Goal: Task Accomplishment & Management: Manage account settings

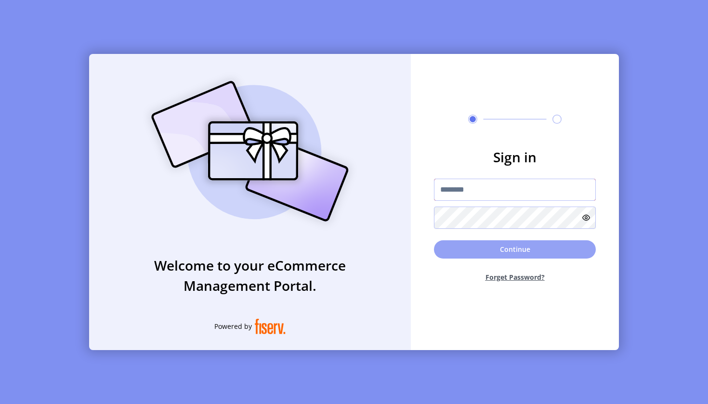
type input "**********"
click at [503, 252] on button "Continue" at bounding box center [515, 249] width 162 height 18
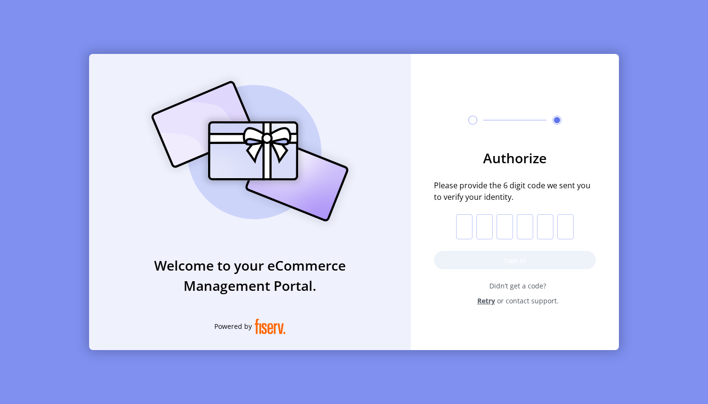
click at [462, 231] on input "text" at bounding box center [464, 226] width 16 height 25
click at [468, 229] on input "text" at bounding box center [464, 226] width 16 height 25
paste input "*"
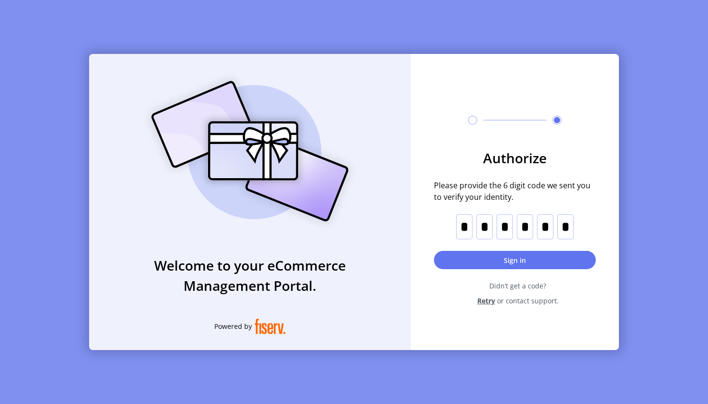
type input "*"
click at [492, 263] on button "Sign in" at bounding box center [515, 260] width 162 height 18
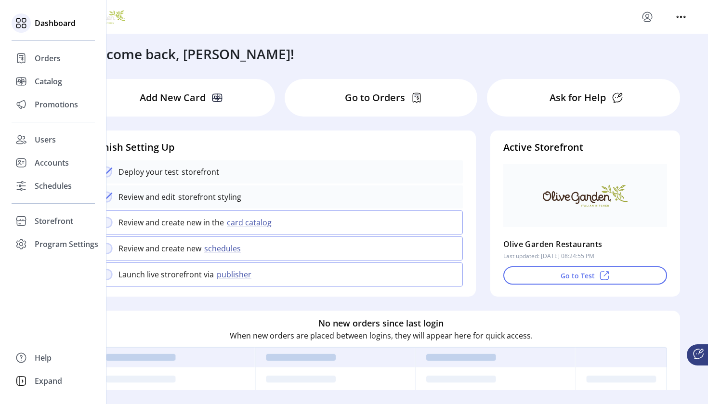
click at [23, 25] on icon at bounding box center [20, 22] width 15 height 15
click at [48, 59] on span "Orders" at bounding box center [48, 59] width 26 height 12
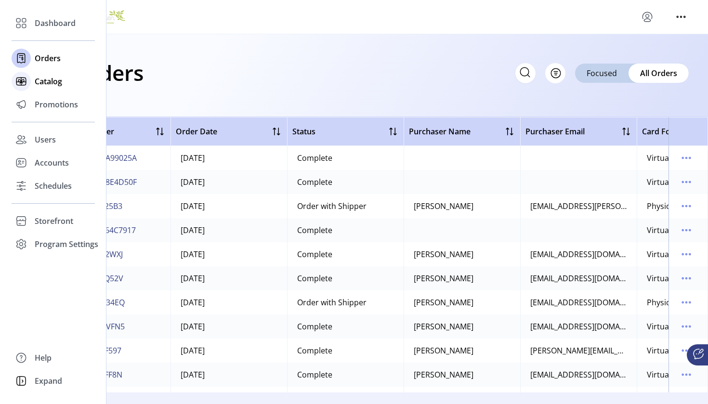
click at [52, 83] on span "Catalog" at bounding box center [48, 82] width 27 height 12
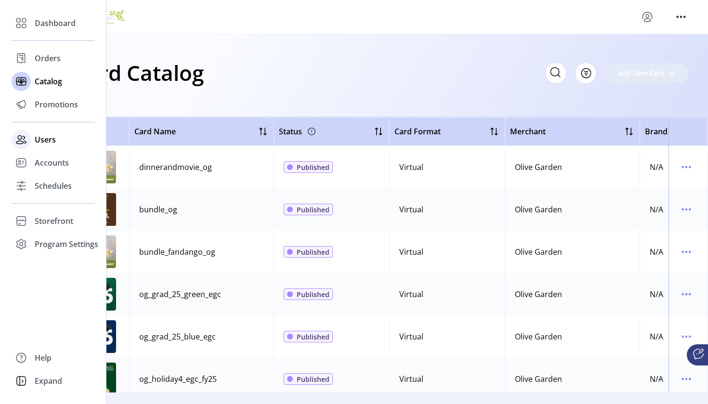
click at [46, 137] on span "Users" at bounding box center [45, 140] width 21 height 12
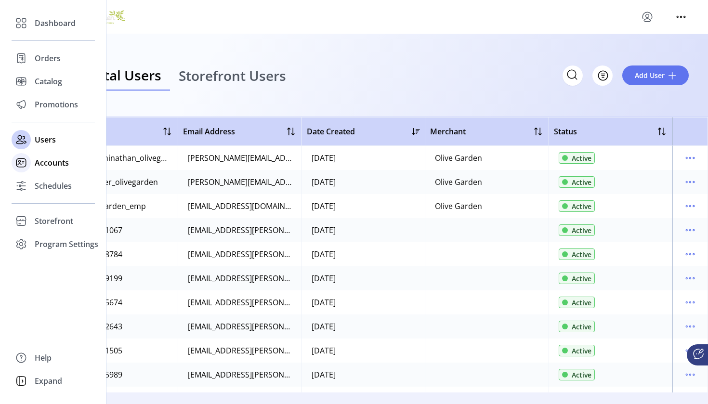
click at [57, 162] on span "Accounts" at bounding box center [52, 163] width 34 height 12
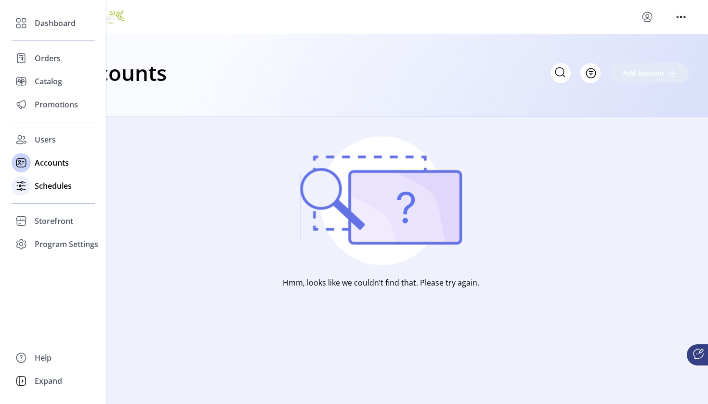
click at [59, 190] on span "Schedules" at bounding box center [53, 186] width 37 height 12
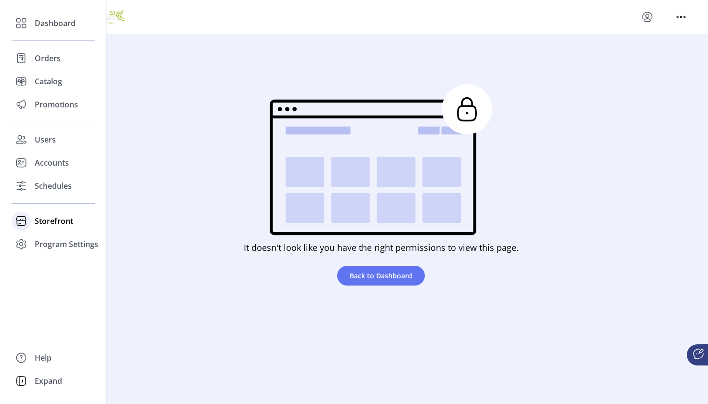
click at [51, 223] on span "Storefront" at bounding box center [54, 221] width 39 height 12
click at [72, 242] on span "Configuration" at bounding box center [60, 241] width 51 height 12
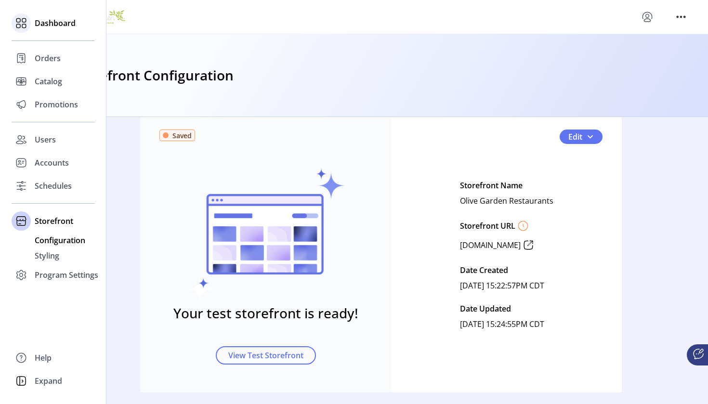
click at [32, 26] on div "Dashboard" at bounding box center [53, 23] width 83 height 23
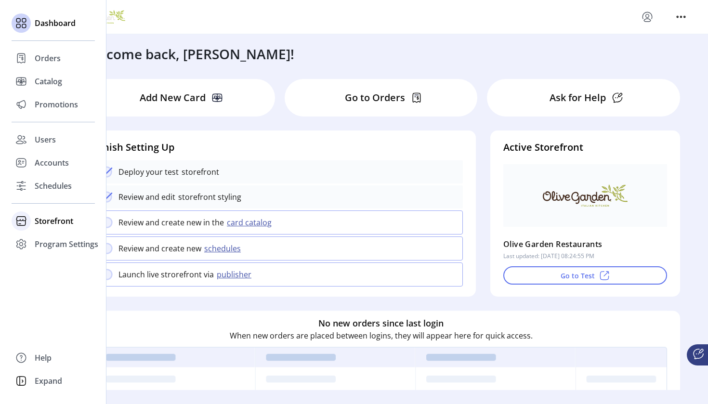
click at [44, 221] on span "Storefront" at bounding box center [54, 221] width 39 height 12
click at [53, 238] on span "Configuration" at bounding box center [60, 241] width 51 height 12
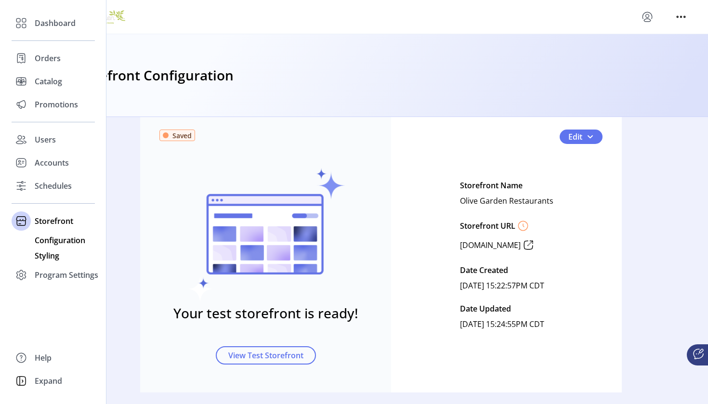
click at [53, 259] on span "Styling" at bounding box center [47, 256] width 25 height 12
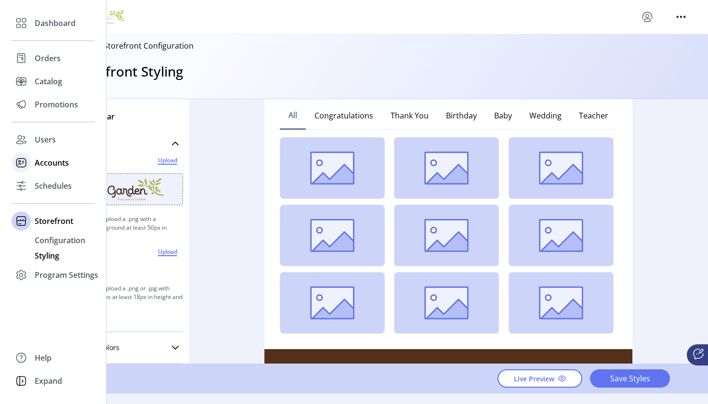
click at [55, 162] on span "Accounts" at bounding box center [52, 163] width 34 height 12
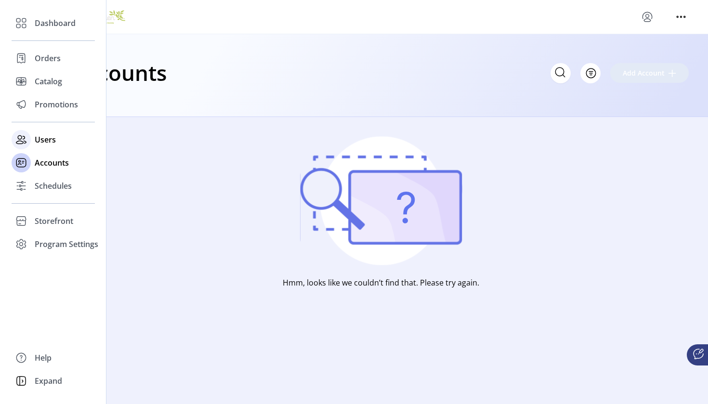
click at [39, 138] on span "Users" at bounding box center [45, 140] width 21 height 12
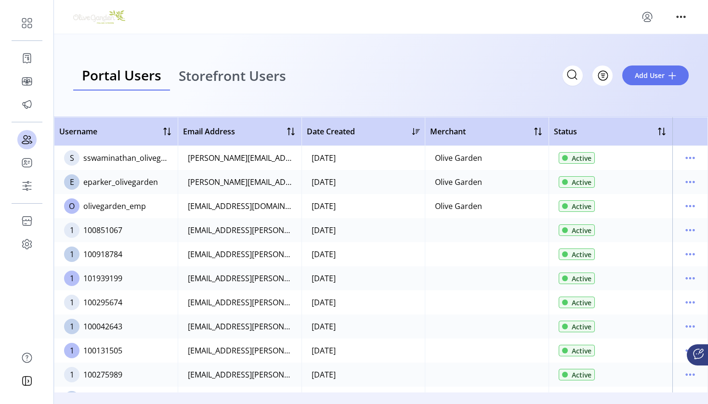
click at [240, 85] on link "Storefront Users" at bounding box center [232, 76] width 125 height 30
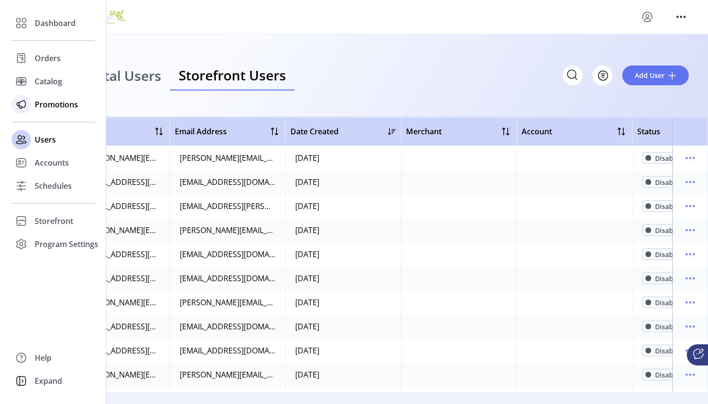
click at [32, 103] on div "Promotions" at bounding box center [53, 104] width 83 height 23
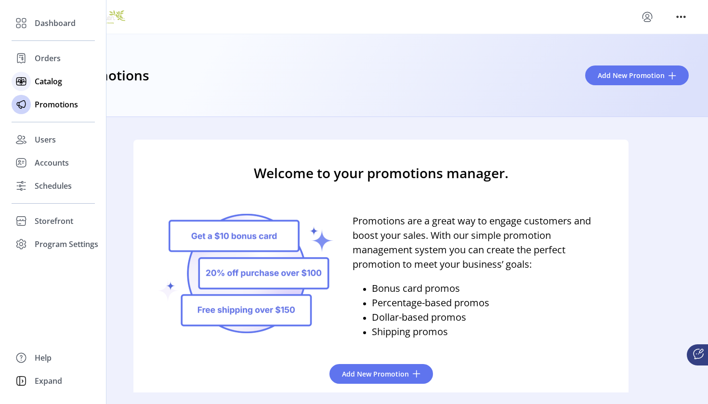
click at [53, 79] on span "Catalog" at bounding box center [48, 82] width 27 height 12
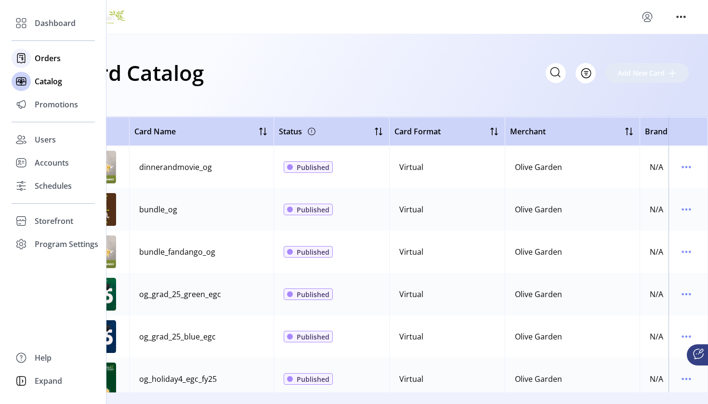
click at [41, 55] on span "Orders" at bounding box center [48, 59] width 26 height 12
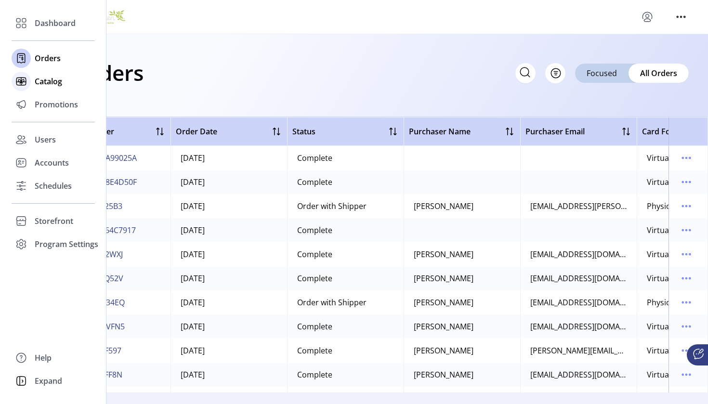
click at [42, 79] on span "Catalog" at bounding box center [48, 82] width 27 height 12
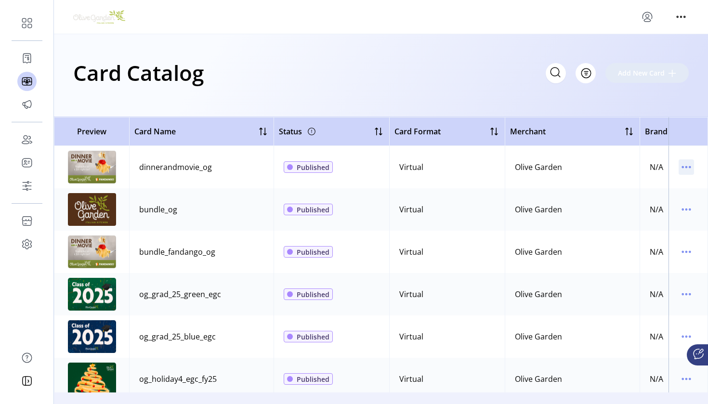
click at [686, 163] on icon "menu" at bounding box center [686, 166] width 15 height 15
click at [652, 198] on span "Edit Details" at bounding box center [641, 202] width 80 height 8
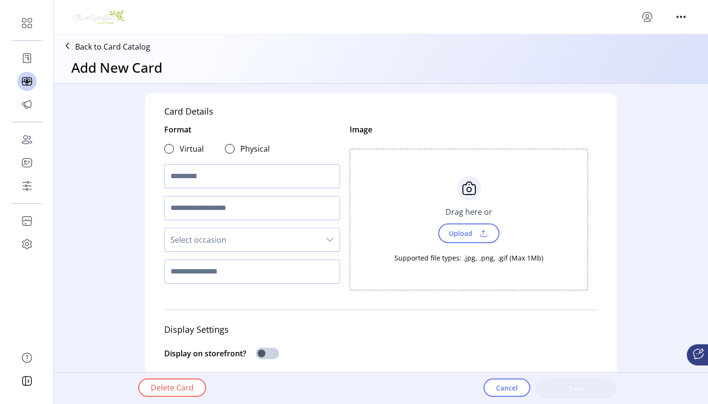
type textarea "**********"
type input "*"
type input "**********"
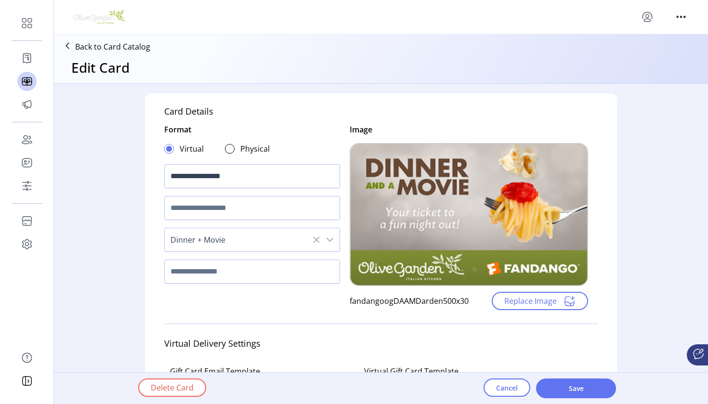
click at [67, 46] on icon at bounding box center [67, 45] width 15 height 15
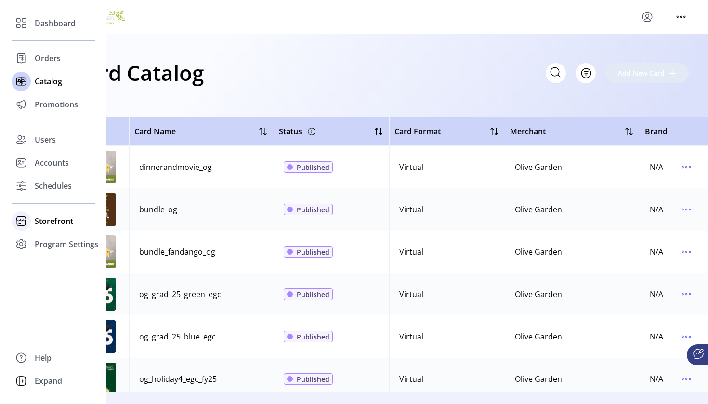
click at [56, 221] on span "Storefront" at bounding box center [54, 221] width 39 height 12
click at [51, 256] on span "Styling" at bounding box center [47, 256] width 25 height 12
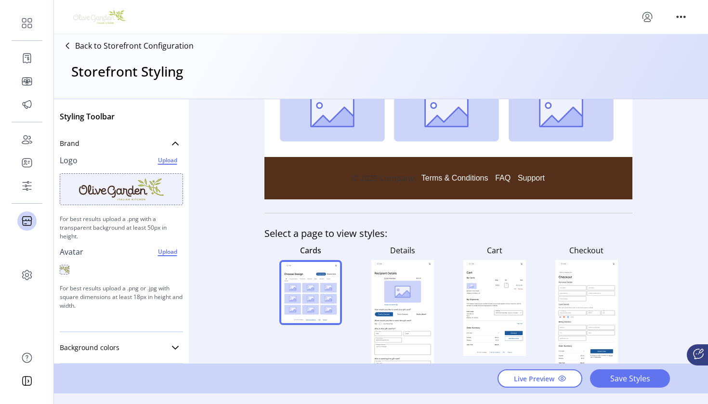
scroll to position [305, 0]
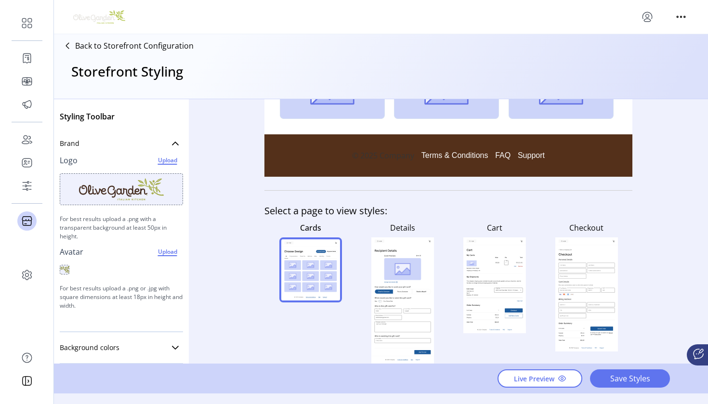
click at [574, 284] on rect at bounding box center [587, 295] width 63 height 114
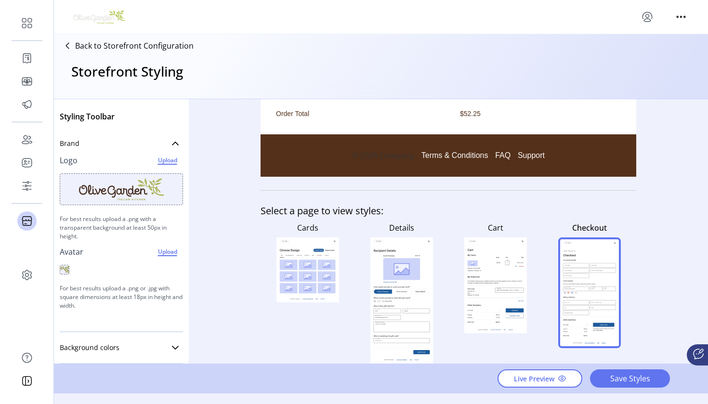
scroll to position [0, 0]
click at [488, 291] on icon at bounding box center [495, 292] width 56 height 12
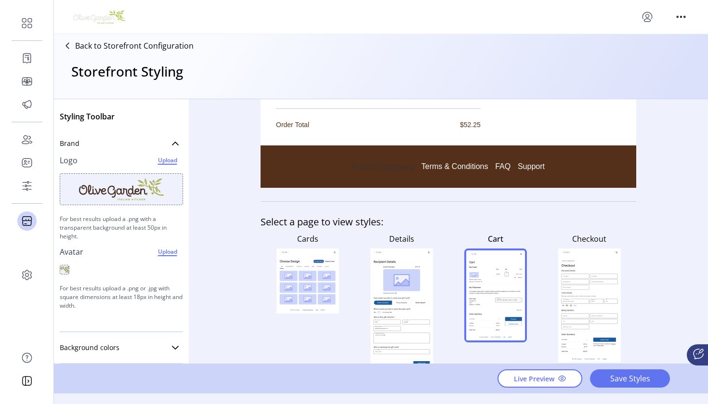
scroll to position [512, 0]
click at [165, 344] on link "Background colors" at bounding box center [121, 347] width 123 height 19
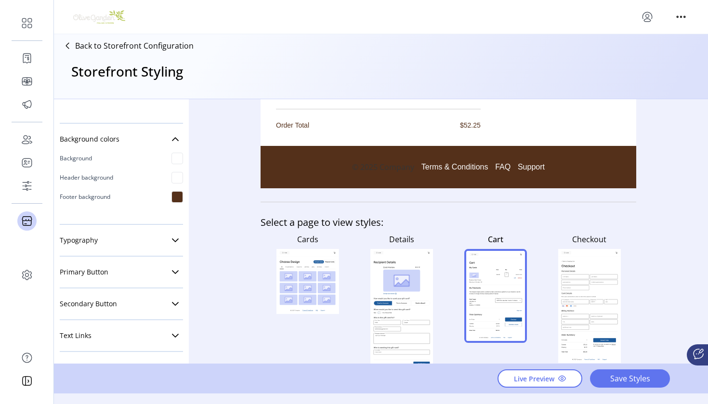
scroll to position [0, 0]
click at [154, 234] on link "Typography" at bounding box center [121, 240] width 123 height 19
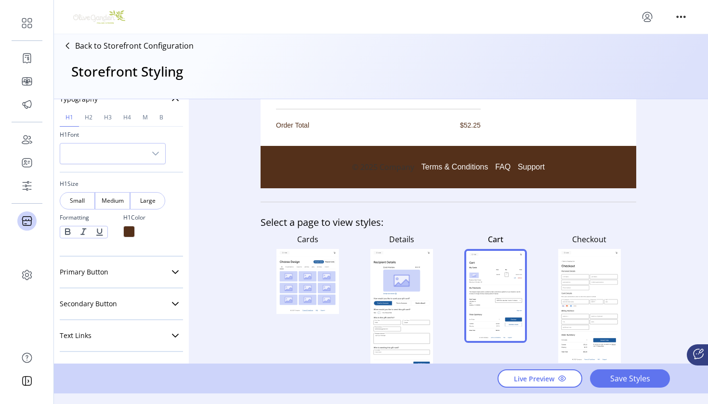
scroll to position [350, 0]
click at [148, 286] on div "Primary Button Button Shape Square Round Pill Button Size Small Medium Large Fo…" at bounding box center [121, 273] width 123 height 32
click at [159, 272] on link "Primary Button" at bounding box center [121, 272] width 123 height 19
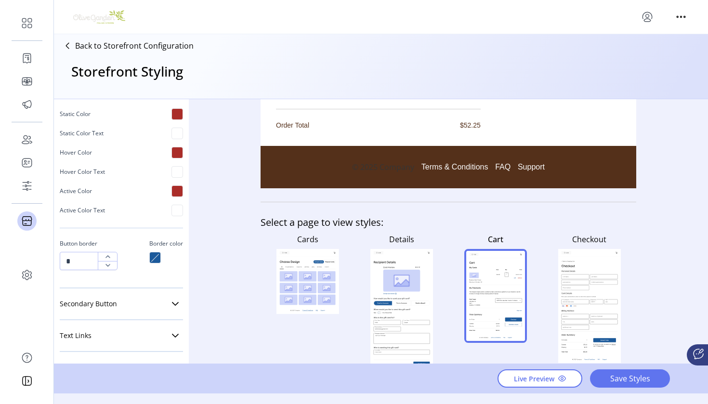
scroll to position [697, 0]
click at [154, 301] on link "Secondary Button" at bounding box center [121, 303] width 123 height 19
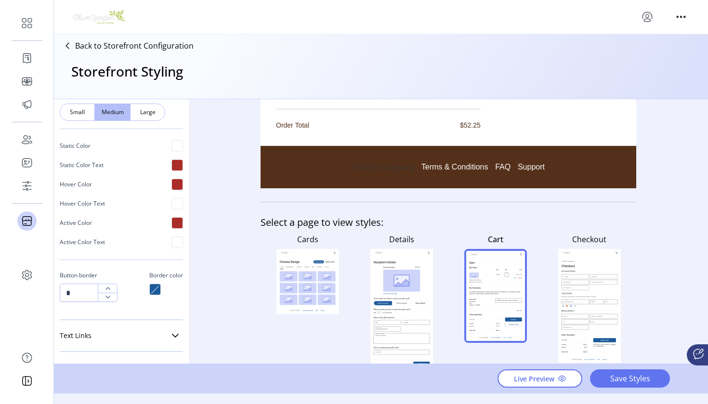
scroll to position [1044, 0]
click at [153, 331] on link "Text Links" at bounding box center [121, 335] width 123 height 19
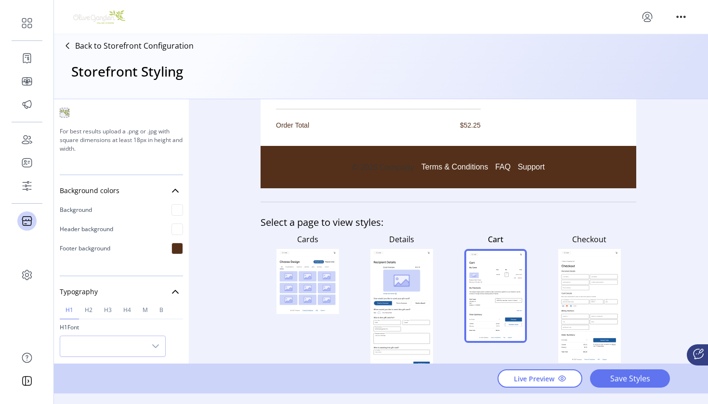
scroll to position [0, 0]
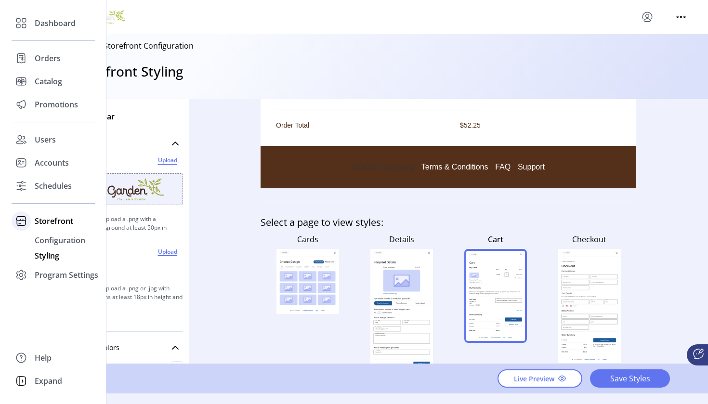
click at [61, 216] on span "Storefront" at bounding box center [54, 221] width 39 height 12
click at [56, 224] on span "Storefront" at bounding box center [54, 221] width 39 height 12
click at [51, 246] on span "Configuration" at bounding box center [60, 241] width 51 height 12
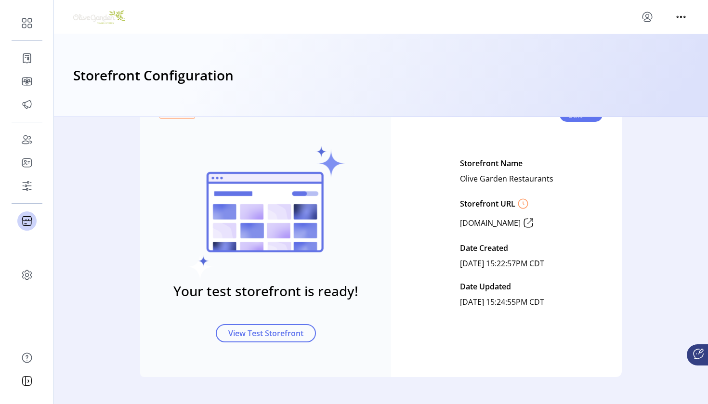
scroll to position [22, 0]
click at [280, 334] on span "View Test Storefront" at bounding box center [265, 334] width 75 height 12
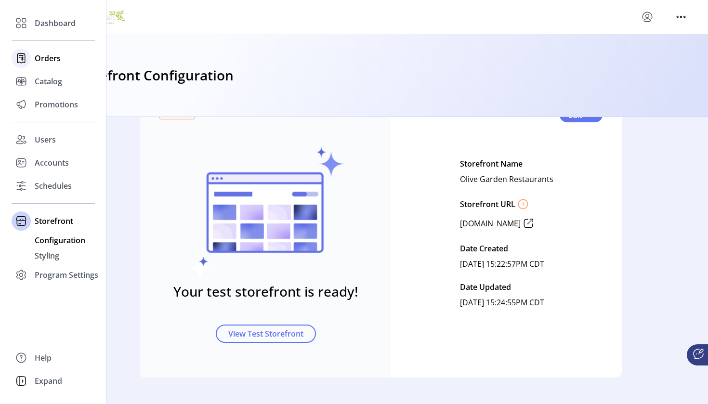
click at [53, 58] on span "Orders" at bounding box center [48, 59] width 26 height 12
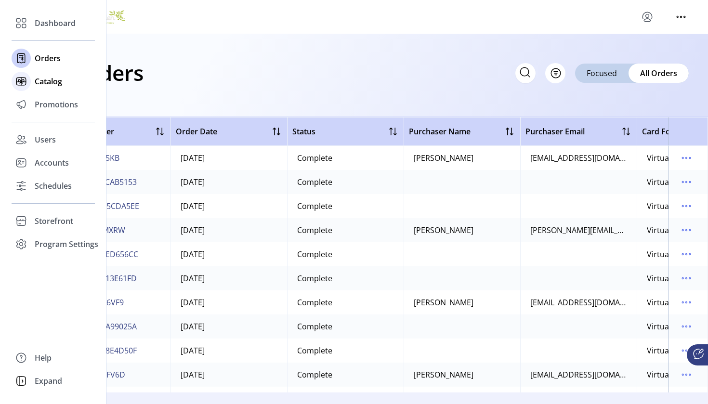
click at [39, 84] on span "Catalog" at bounding box center [48, 82] width 27 height 12
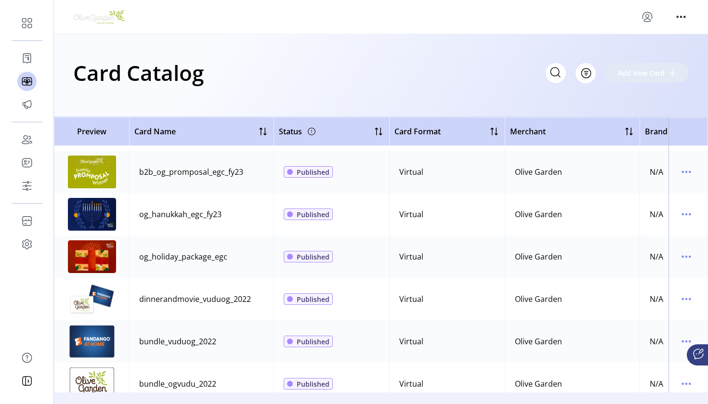
scroll to position [886, 0]
click at [680, 217] on icon "menu" at bounding box center [686, 214] width 15 height 15
click at [635, 235] on span "View Details" at bounding box center [641, 233] width 80 height 8
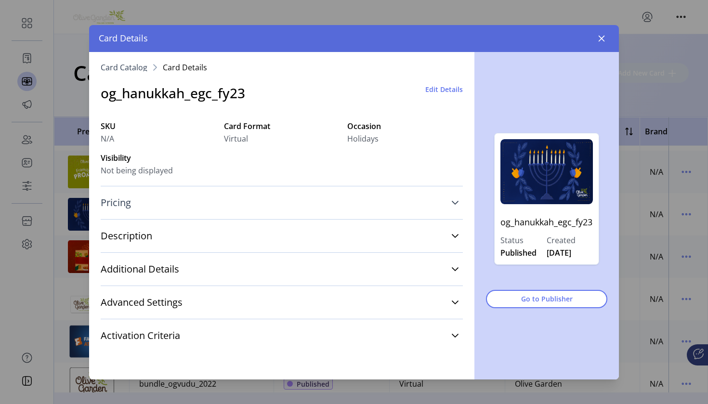
click at [360, 207] on link "Pricing" at bounding box center [282, 202] width 362 height 21
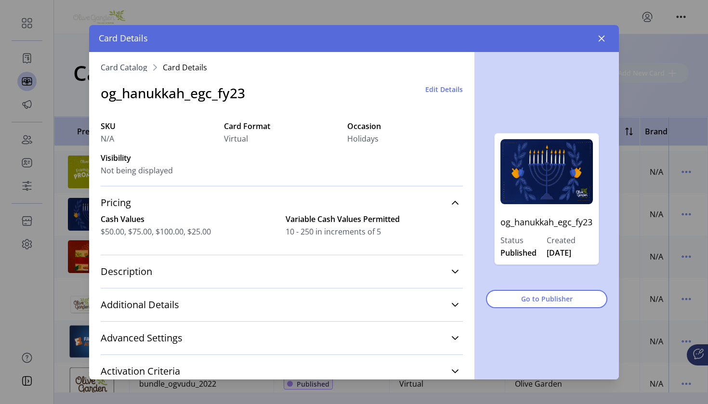
click at [430, 91] on span "Edit Details" at bounding box center [444, 89] width 38 height 10
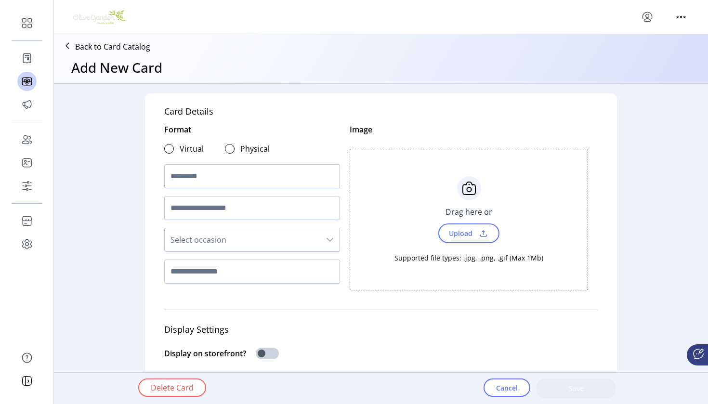
type textarea "**********"
type input "*"
type input "**********"
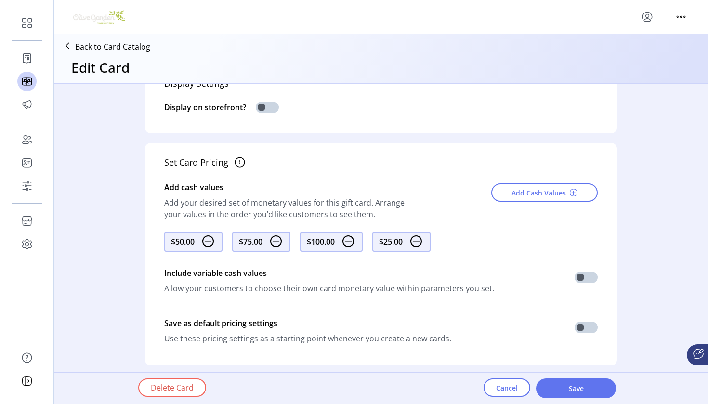
scroll to position [362, 0]
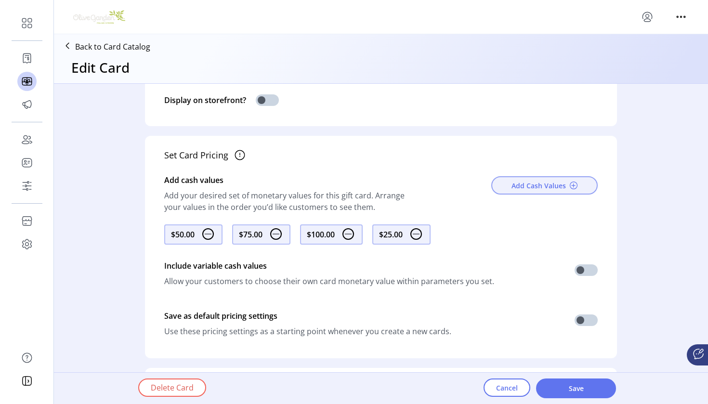
click at [554, 185] on span "Add Cash Values" at bounding box center [539, 186] width 54 height 10
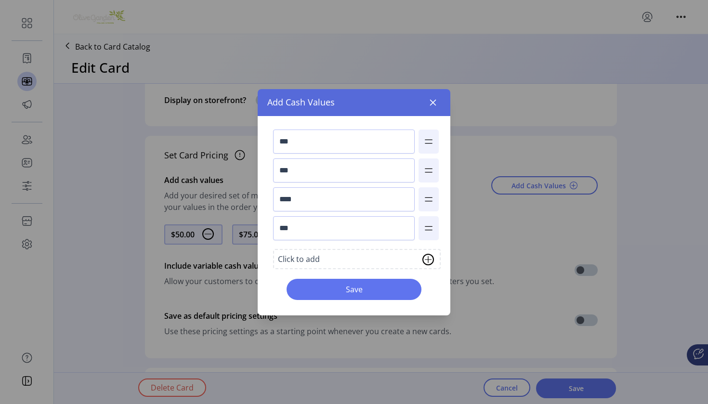
click at [427, 261] on img at bounding box center [429, 260] width 12 height 12
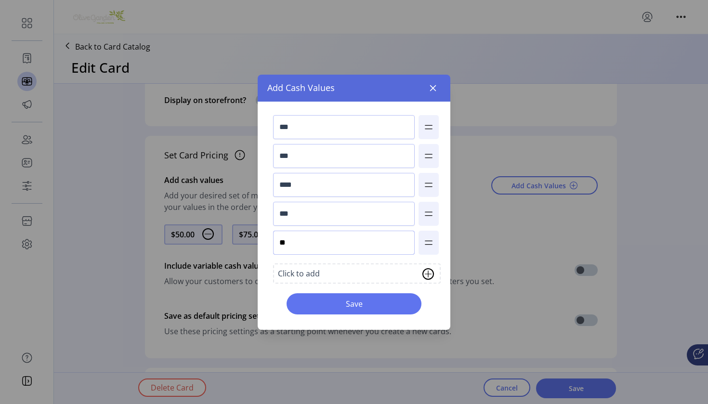
click at [354, 242] on input "**" at bounding box center [344, 243] width 142 height 24
type input "****"
click at [345, 302] on span "Save" at bounding box center [354, 304] width 110 height 12
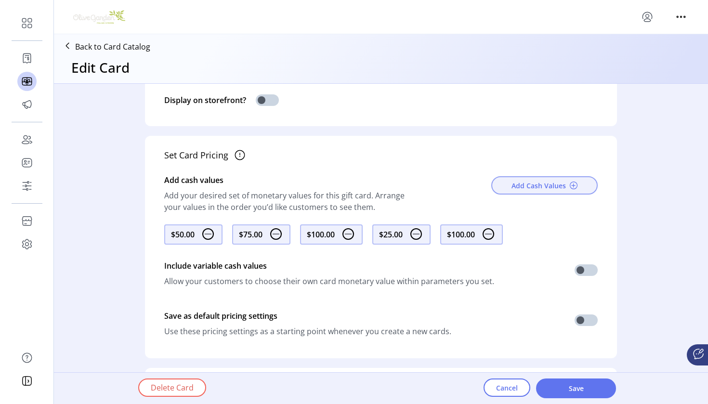
click at [538, 185] on span "Add Cash Values" at bounding box center [539, 186] width 54 height 10
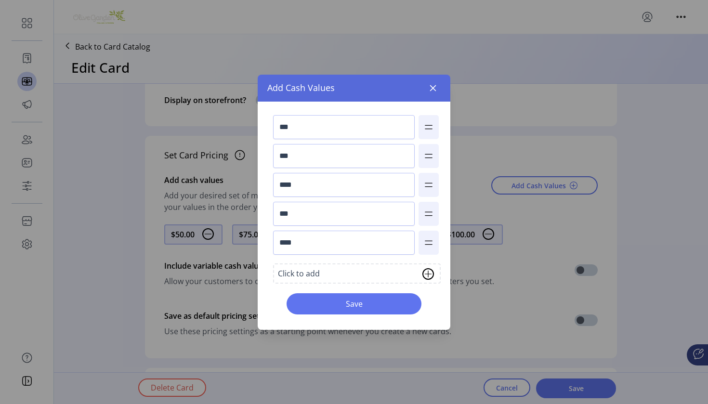
click at [426, 274] on img at bounding box center [429, 274] width 12 height 12
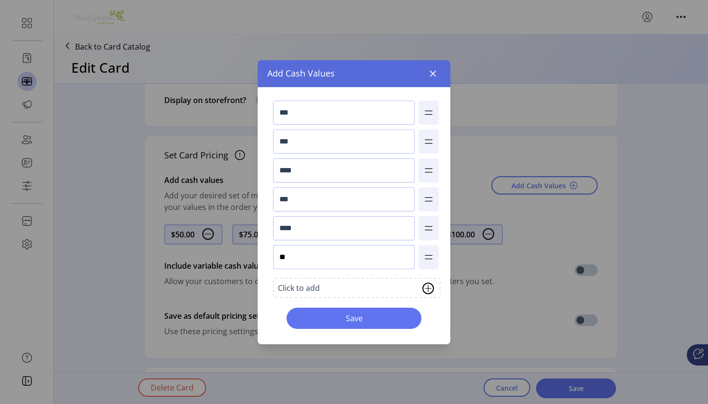
click at [401, 257] on input "**" at bounding box center [344, 257] width 142 height 24
type input "****"
click at [359, 318] on span "Save" at bounding box center [354, 319] width 110 height 12
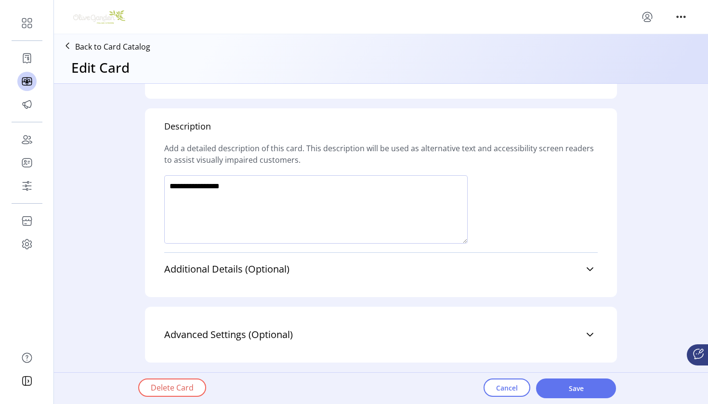
scroll to position [622, 0]
click at [574, 386] on span "Save" at bounding box center [576, 389] width 55 height 10
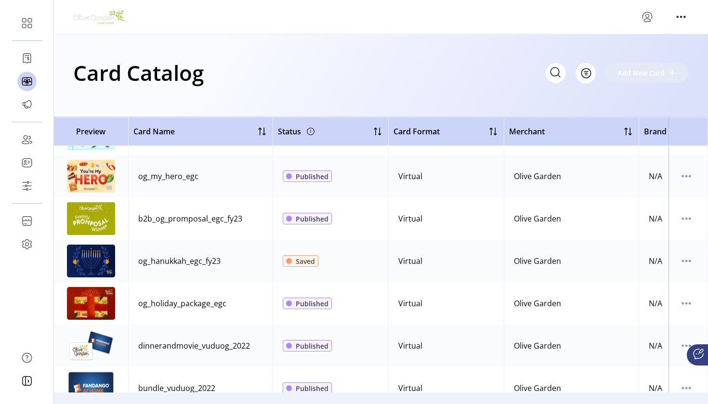
scroll to position [865, 1]
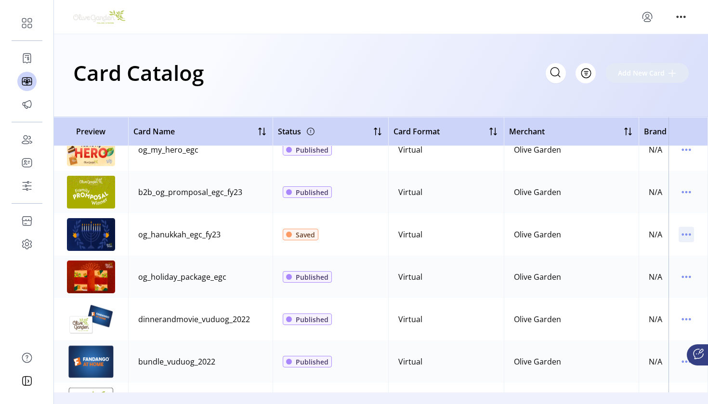
click at [682, 234] on icon "menu" at bounding box center [682, 234] width 1 height 1
click at [647, 268] on span "Edit Details" at bounding box center [641, 269] width 80 height 8
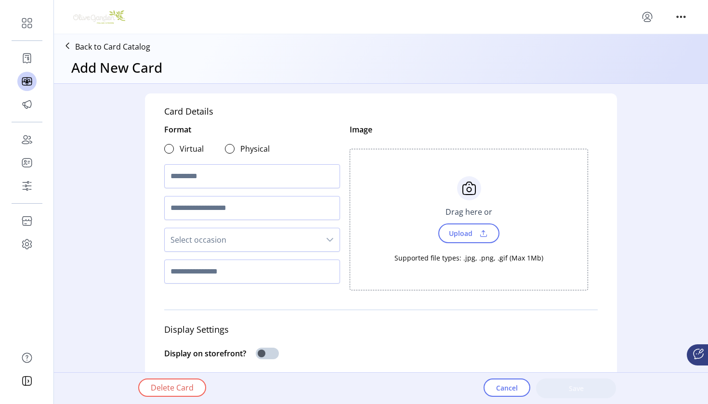
type textarea "**********"
type input "*"
type input "**********"
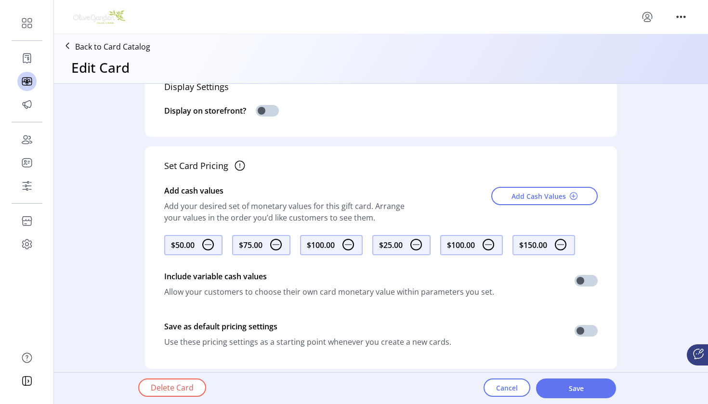
scroll to position [352, 0]
click at [353, 247] on img at bounding box center [349, 244] width 12 height 12
click at [494, 245] on img at bounding box center [489, 244] width 12 height 12
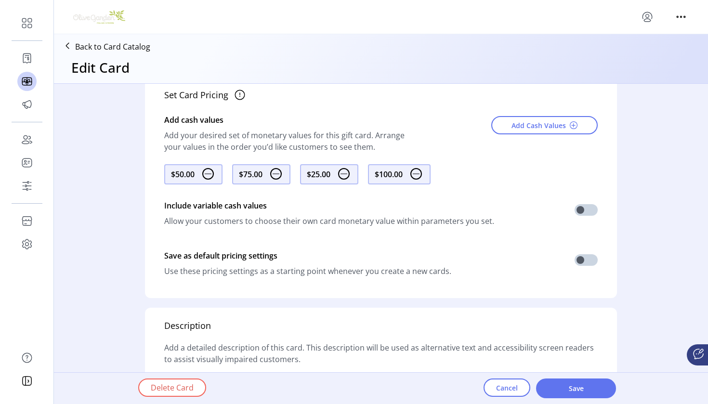
scroll to position [436, 0]
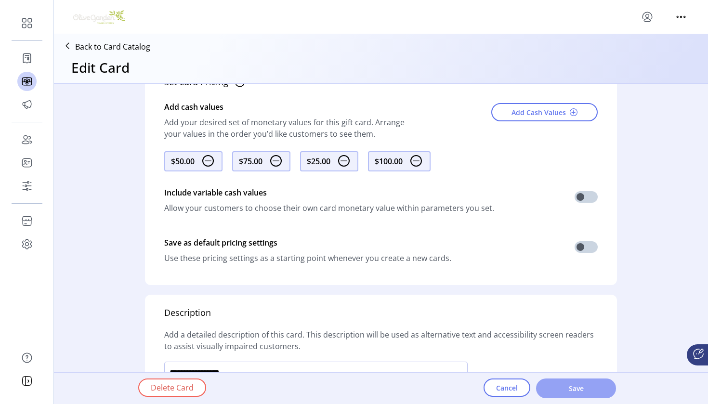
click at [576, 388] on span "Save" at bounding box center [576, 389] width 55 height 10
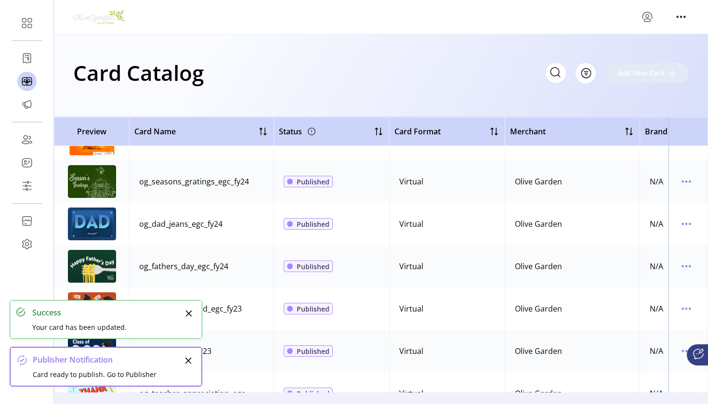
scroll to position [583, 0]
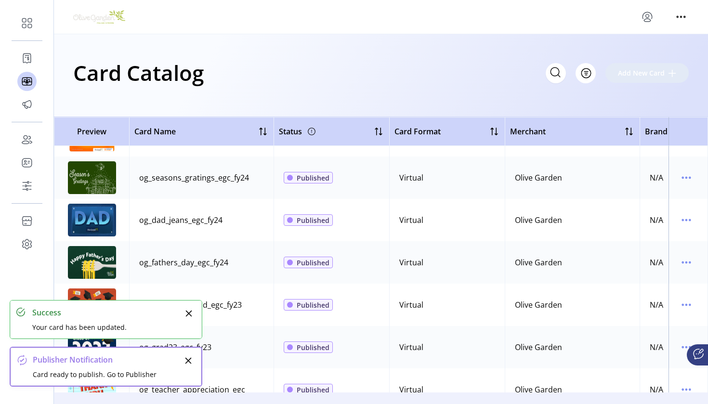
click at [187, 317] on icon "Close" at bounding box center [189, 314] width 8 height 8
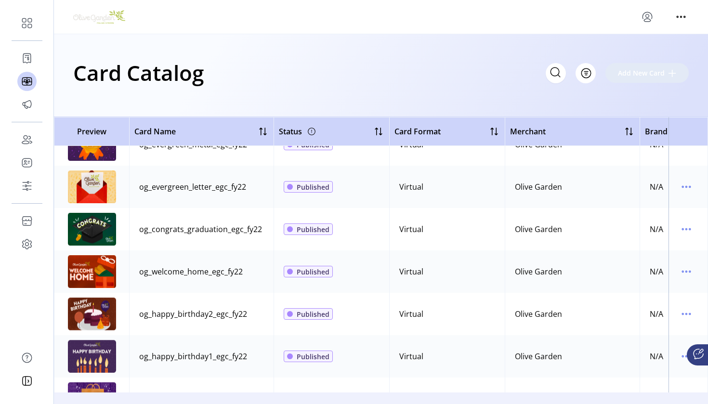
scroll to position [1592, 0]
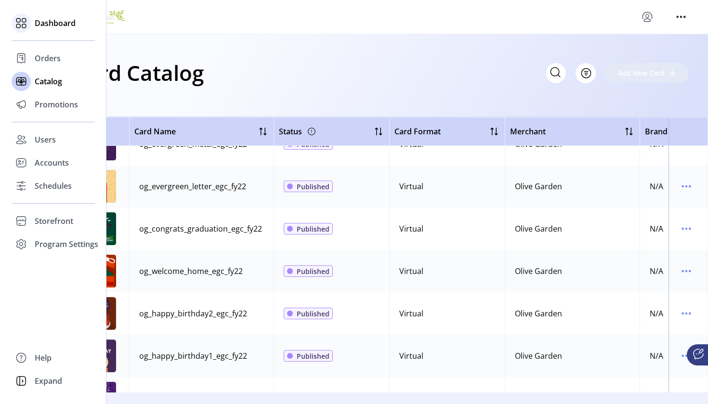
click at [59, 25] on span "Dashboard" at bounding box center [55, 23] width 41 height 12
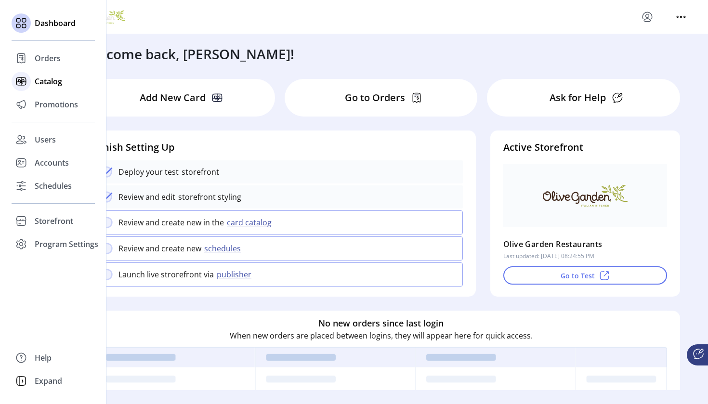
click at [51, 85] on span "Catalog" at bounding box center [48, 82] width 27 height 12
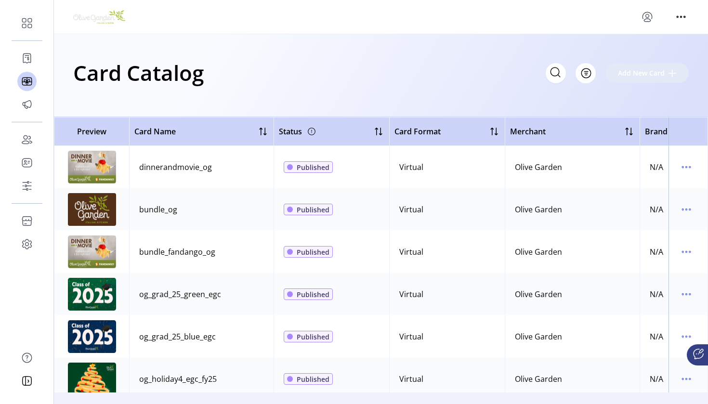
click at [105, 180] on img at bounding box center [92, 167] width 48 height 33
click at [576, 75] on span "Filter" at bounding box center [581, 73] width 16 height 10
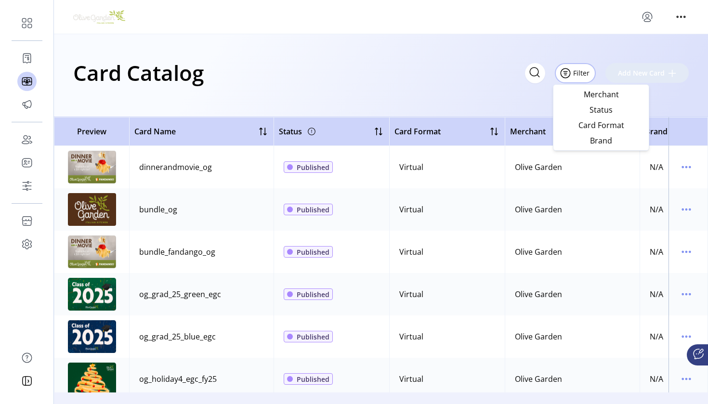
click at [426, 58] on div "Card Catalog Filter Add New Card" at bounding box center [381, 73] width 616 height 34
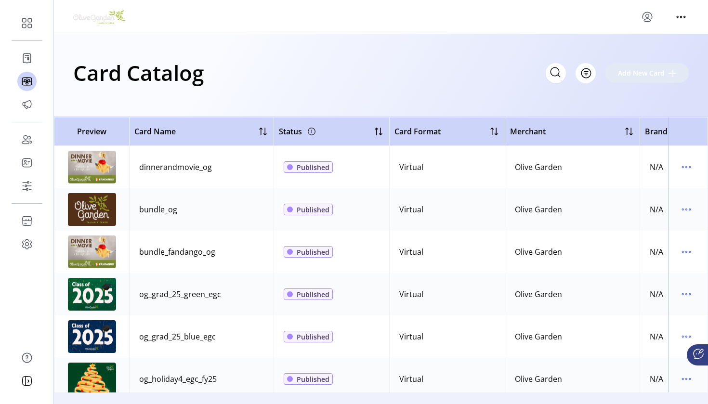
click at [647, 74] on div "Filter Add New Card" at bounding box center [617, 73] width 143 height 20
click at [667, 74] on div "Filter Add New Card" at bounding box center [617, 73] width 143 height 20
click at [669, 72] on div "Filter Add New Card" at bounding box center [617, 73] width 143 height 20
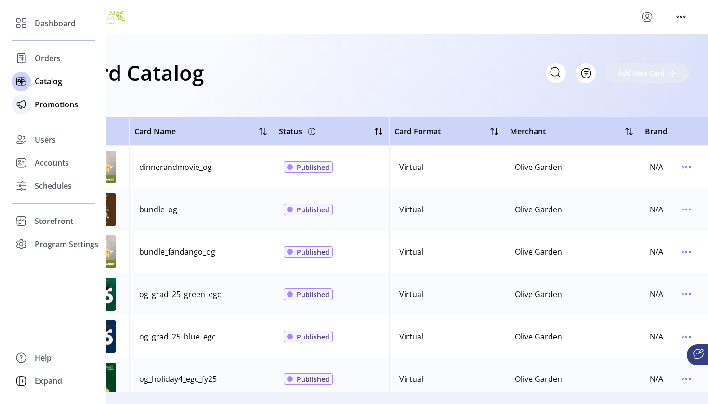
click at [47, 102] on span "Promotions" at bounding box center [56, 105] width 43 height 12
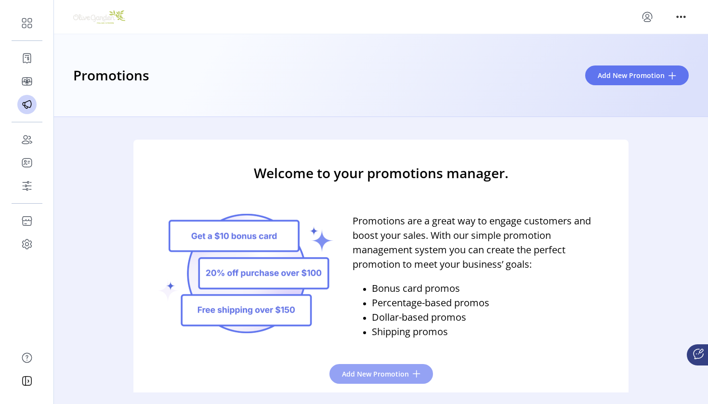
click at [414, 373] on span at bounding box center [417, 374] width 8 height 8
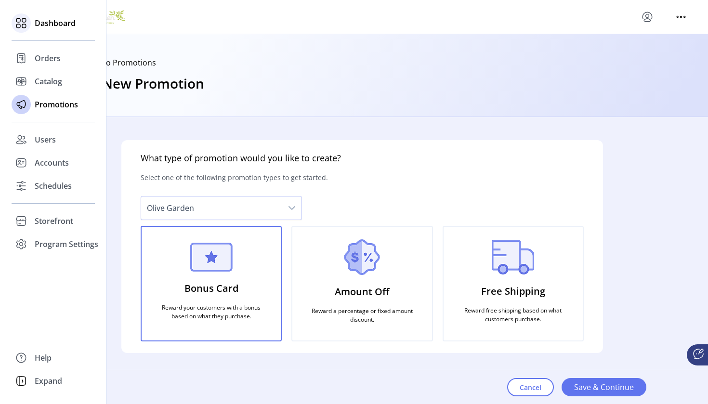
click at [52, 23] on span "Dashboard" at bounding box center [55, 23] width 41 height 12
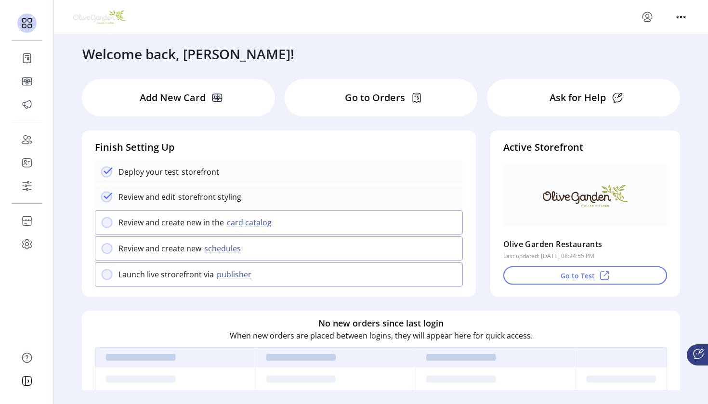
click at [282, 66] on div "Welcome back, [PERSON_NAME]! Add New Card Go to Orders Ask for Help Finish Sett…" at bounding box center [381, 212] width 654 height 356
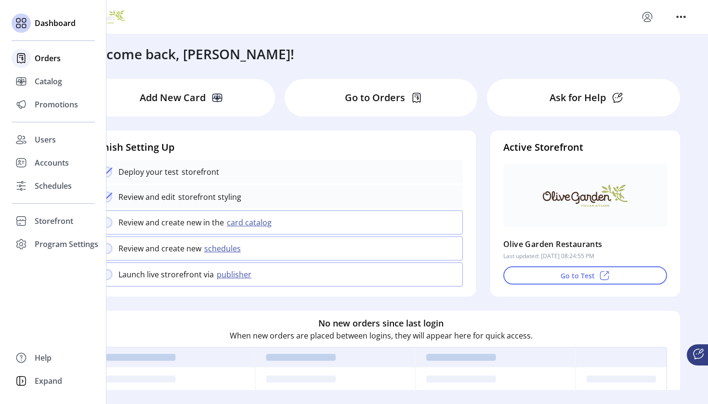
click at [45, 61] on span "Orders" at bounding box center [48, 59] width 26 height 12
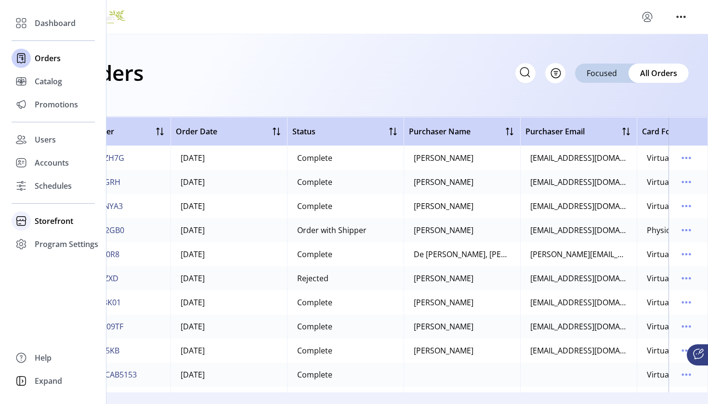
click at [52, 218] on span "Storefront" at bounding box center [54, 221] width 39 height 12
click at [48, 254] on span "Styling" at bounding box center [47, 256] width 25 height 12
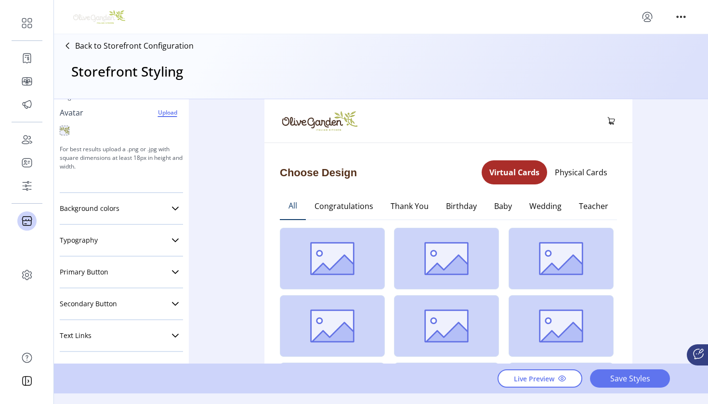
scroll to position [139, 0]
click at [156, 238] on link "Typography" at bounding box center [121, 240] width 123 height 19
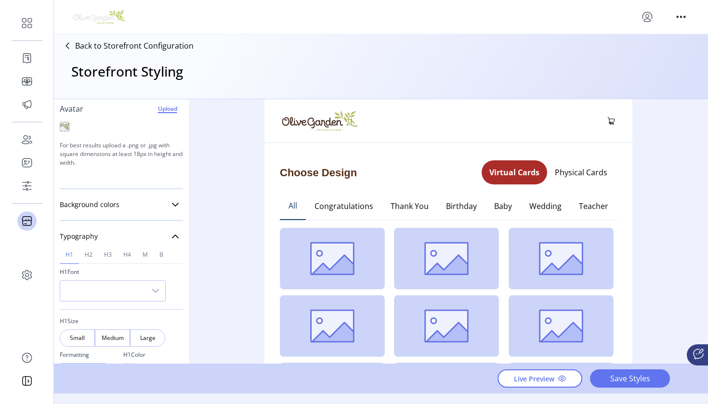
scroll to position [140, 0]
click at [142, 210] on link "Background colors" at bounding box center [121, 208] width 123 height 19
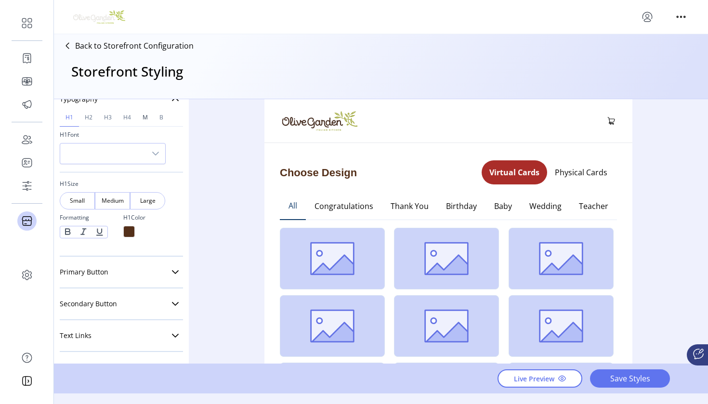
scroll to position [0, 0]
click at [172, 335] on icon at bounding box center [175, 336] width 7 height 4
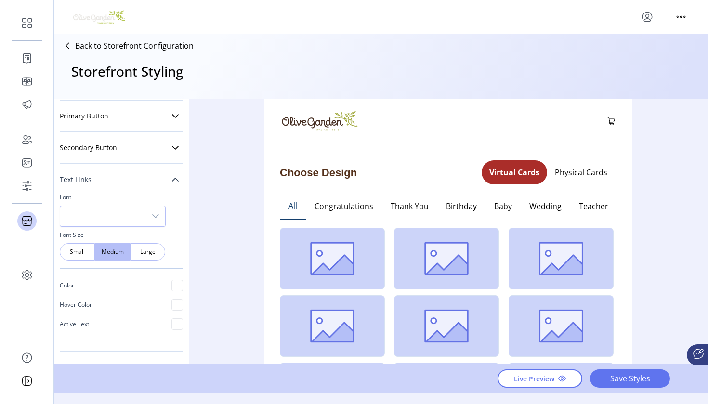
click at [80, 238] on p "Font Size" at bounding box center [121, 235] width 123 height 16
click at [154, 217] on icon "dropdown trigger" at bounding box center [155, 216] width 7 height 4
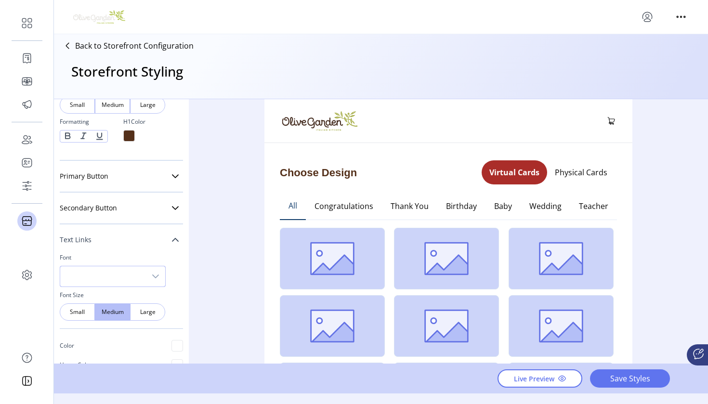
click at [114, 248] on link "Text Links" at bounding box center [121, 239] width 123 height 19
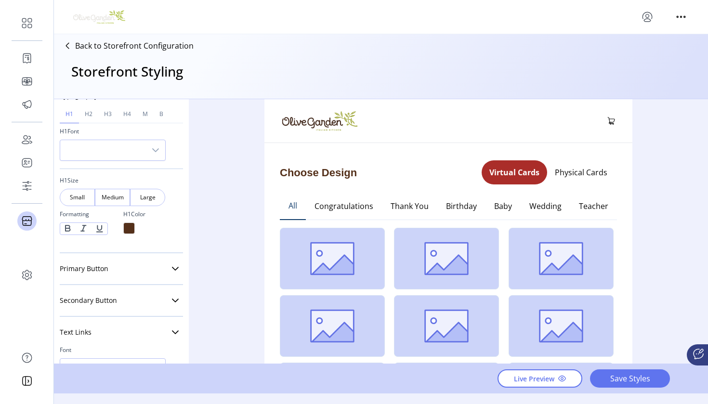
scroll to position [350, 0]
click at [165, 299] on link "Secondary Button" at bounding box center [121, 303] width 123 height 19
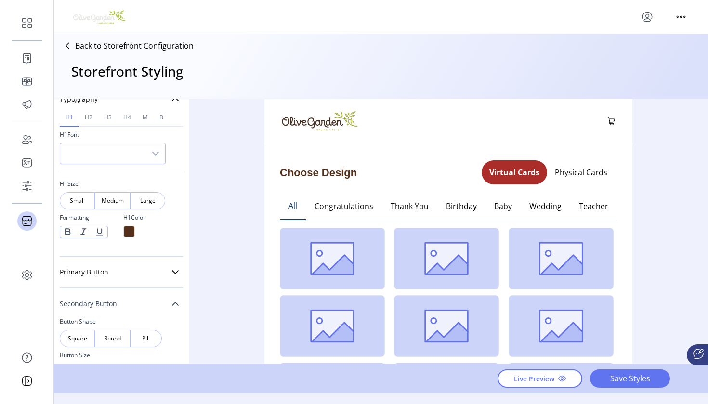
click at [165, 299] on link "Secondary Button" at bounding box center [121, 303] width 123 height 19
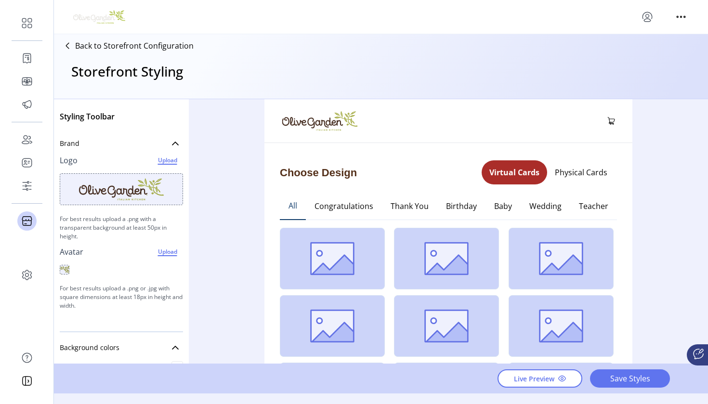
scroll to position [0, 0]
click at [172, 143] on icon at bounding box center [175, 144] width 7 height 4
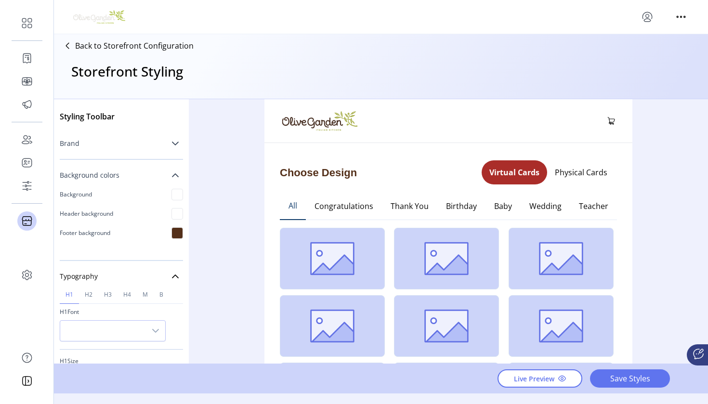
click at [172, 174] on icon at bounding box center [176, 176] width 8 height 8
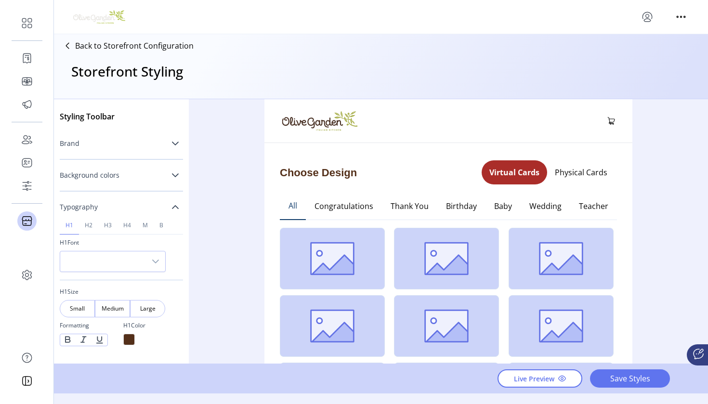
click at [174, 214] on link "Typography" at bounding box center [121, 207] width 123 height 19
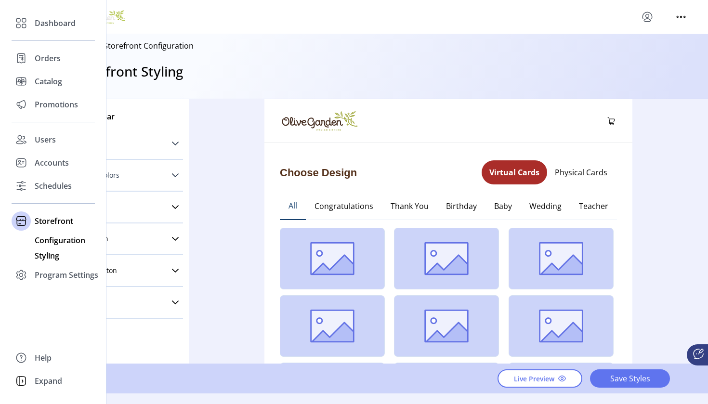
click at [52, 240] on span "Configuration" at bounding box center [60, 241] width 51 height 12
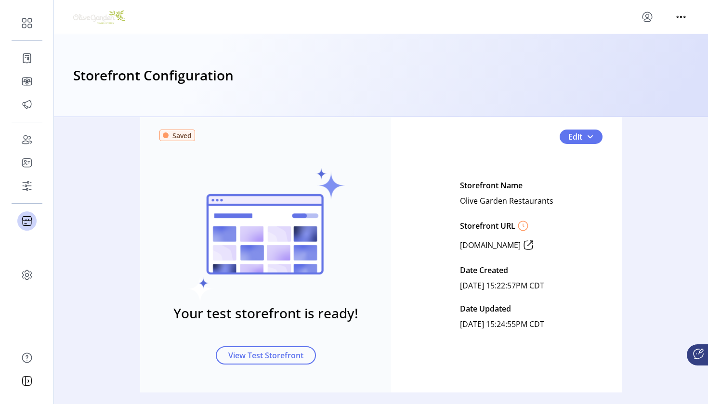
scroll to position [-7, 0]
click at [573, 143] on span "Edit" at bounding box center [576, 137] width 14 height 12
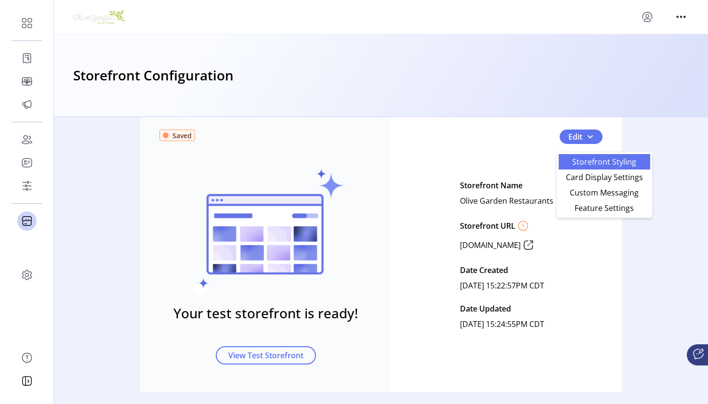
click at [595, 161] on span "Storefront Styling" at bounding box center [605, 162] width 80 height 8
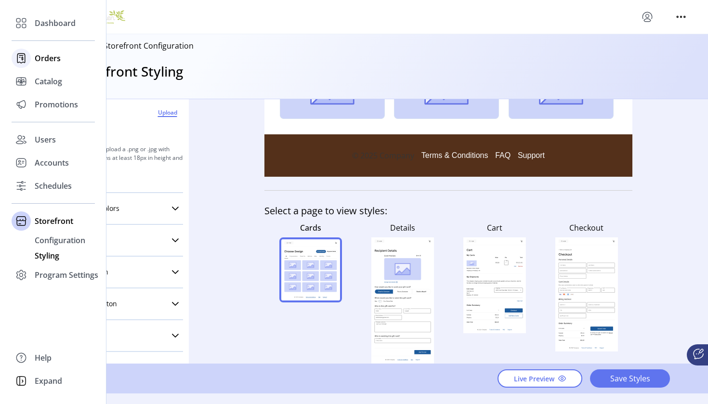
click at [48, 58] on span "Orders" at bounding box center [48, 59] width 26 height 12
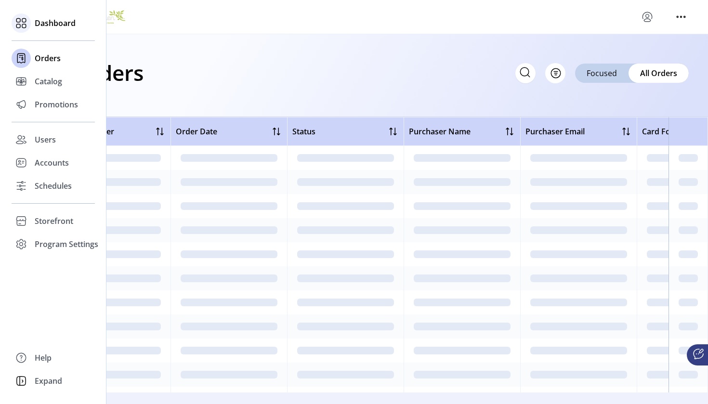
click at [45, 26] on span "Dashboard" at bounding box center [55, 23] width 41 height 12
